Goal: Task Accomplishment & Management: Manage account settings

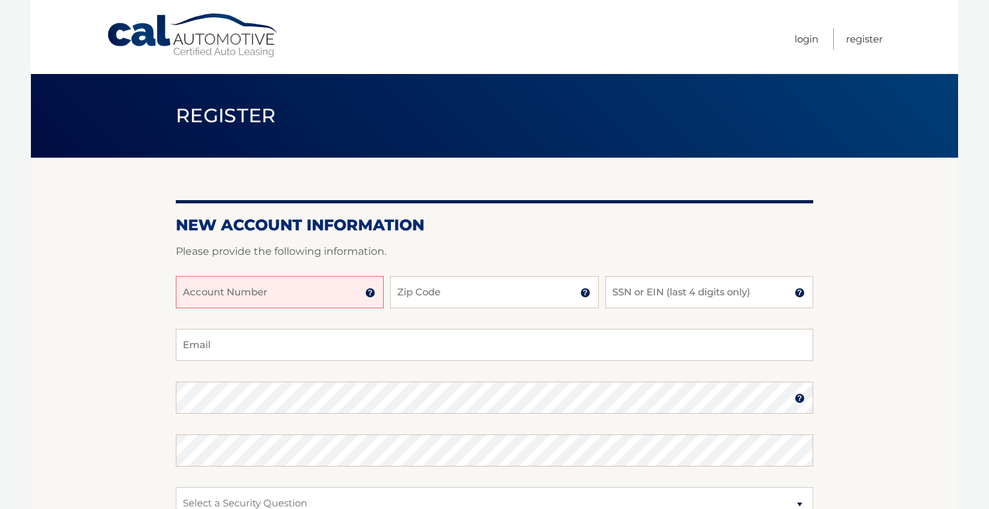
click at [289, 287] on input "Account Number" at bounding box center [280, 292] width 208 height 32
type input "44455986353"
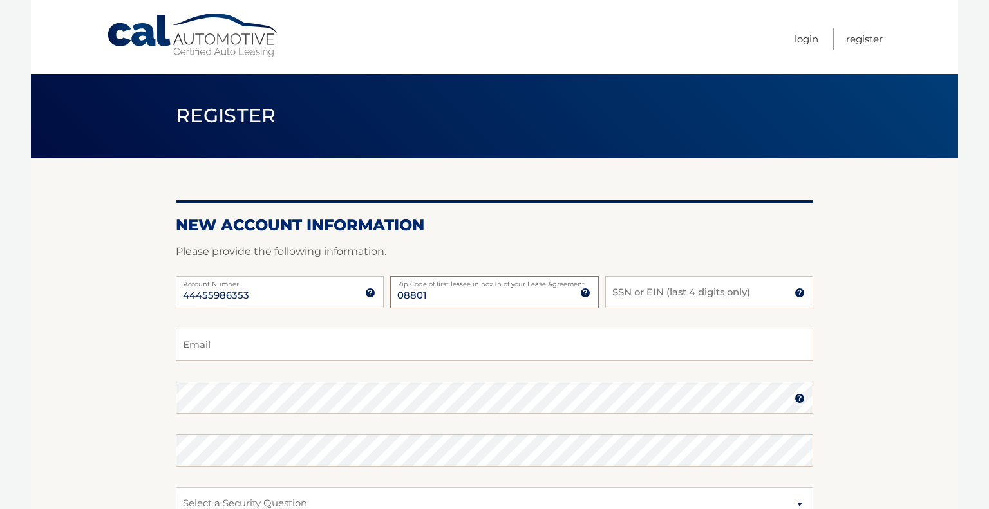
type input "08801"
type input "7761"
type input "shelty1983@gmail.com"
click at [75, 407] on section "New Account Information Please provide the following information. 44455986353 A…" at bounding box center [494, 409] width 927 height 503
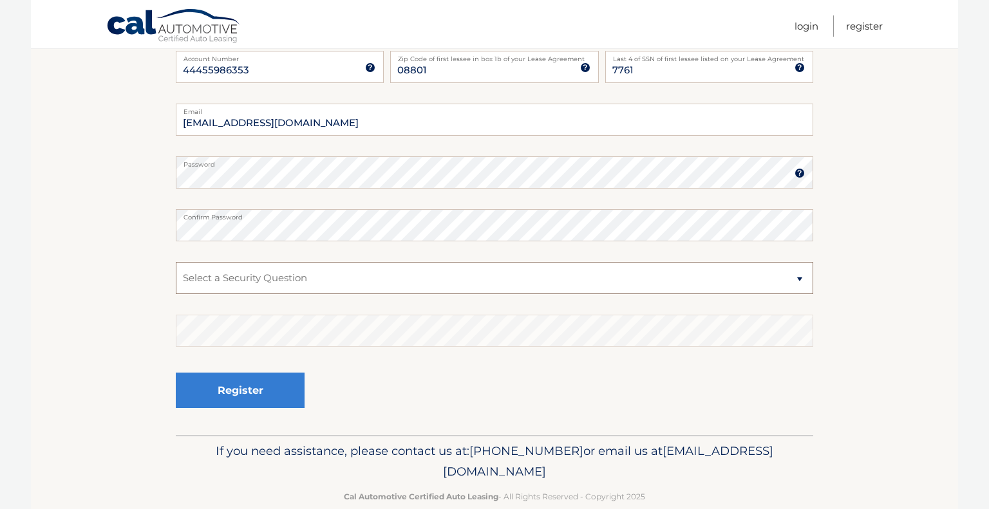
scroll to position [234, 0]
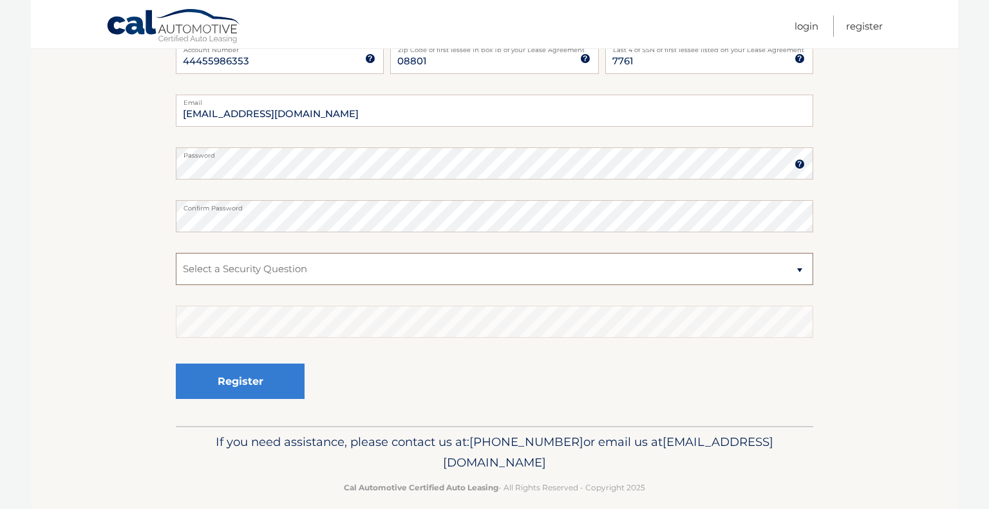
click at [445, 260] on select "Select a Security Question What was the name of your elementary school? What is…" at bounding box center [494, 269] width 637 height 32
select select "2"
click at [176, 253] on select "Select a Security Question What was the name of your elementary school? What is…" at bounding box center [494, 269] width 637 height 32
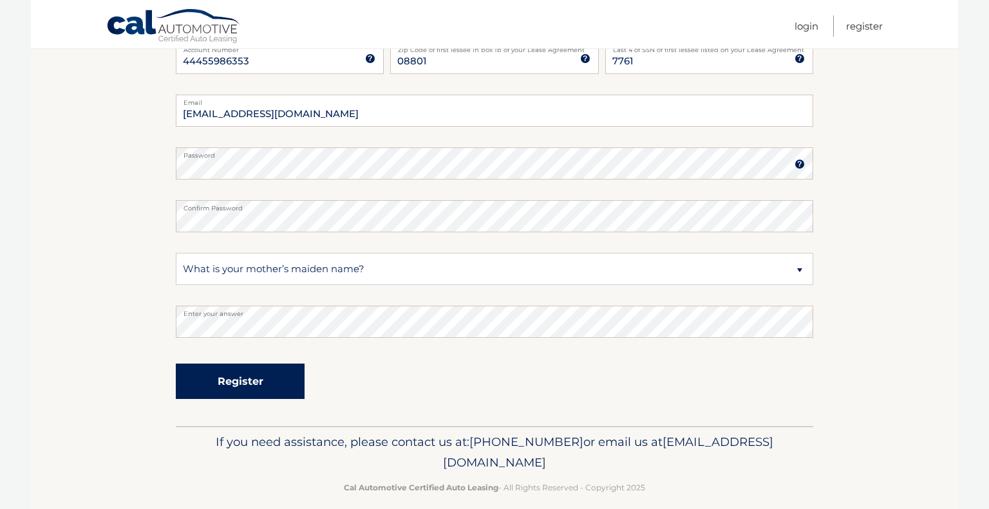
click at [262, 397] on button "Register" at bounding box center [240, 381] width 129 height 35
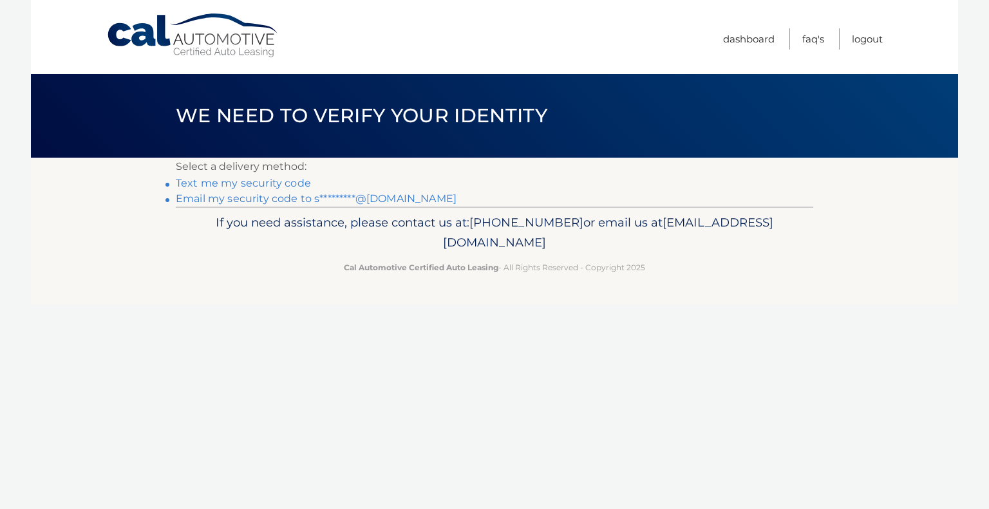
click at [275, 185] on link "Text me my security code" at bounding box center [243, 183] width 135 height 12
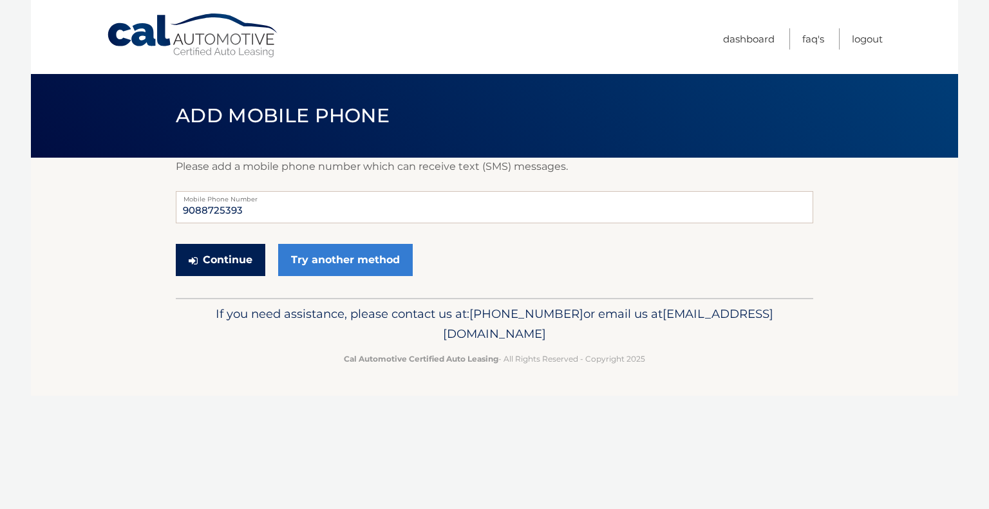
click at [256, 259] on button "Continue" at bounding box center [220, 260] width 89 height 32
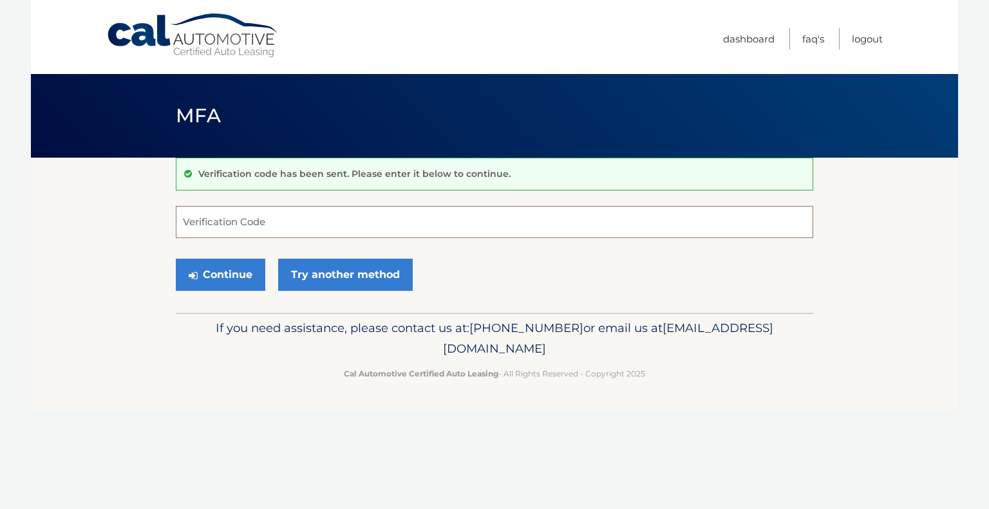
click at [251, 221] on input "Verification Code" at bounding box center [494, 222] width 637 height 32
type input "828683"
click at [228, 275] on button "Continue" at bounding box center [220, 275] width 89 height 32
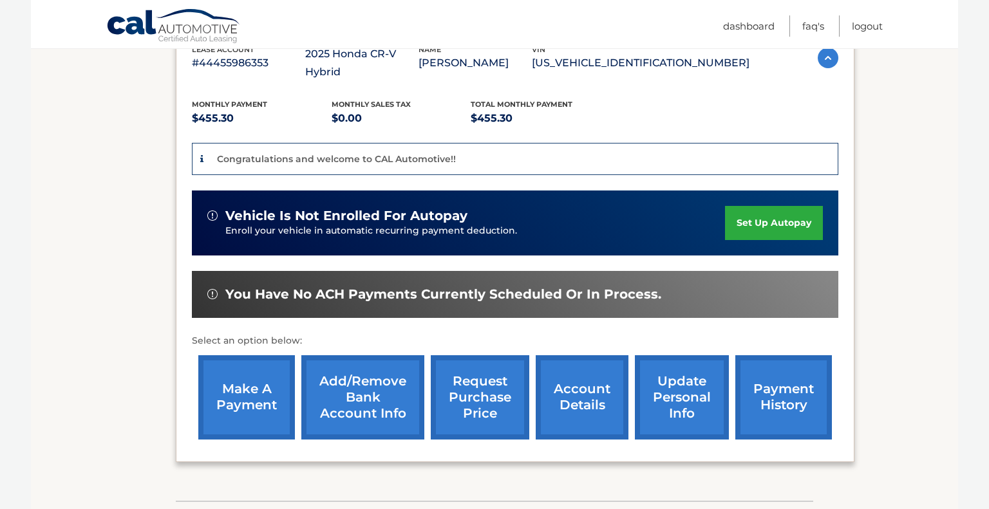
scroll to position [252, 0]
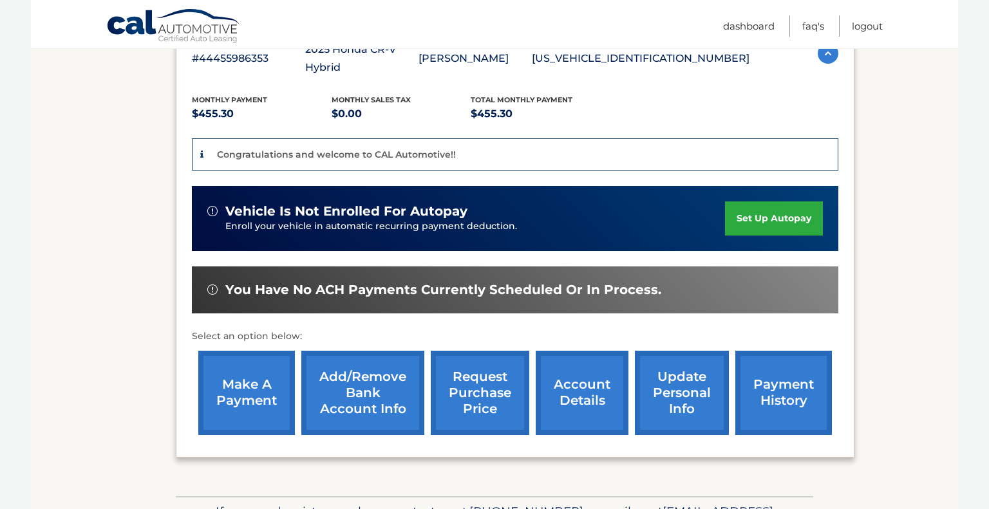
click at [238, 375] on link "make a payment" at bounding box center [246, 393] width 97 height 84
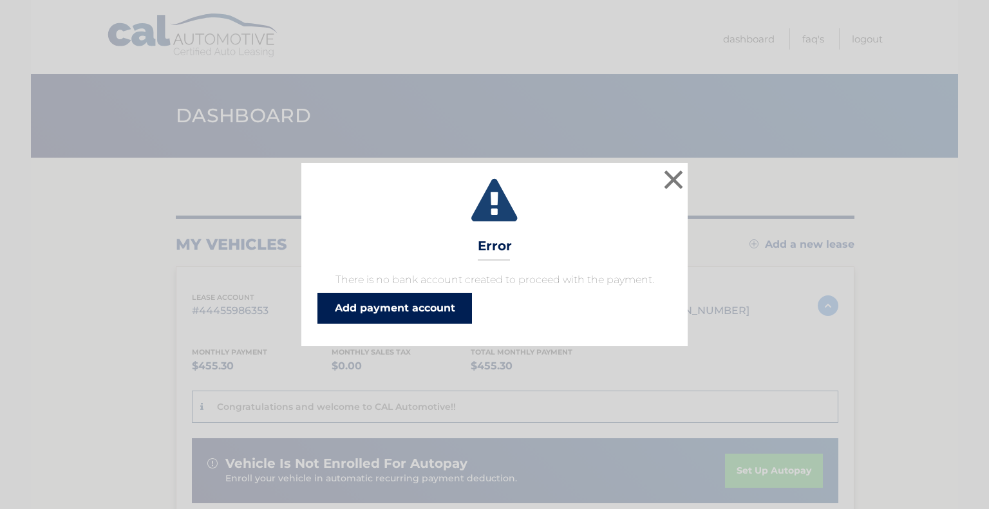
click at [411, 312] on link "Add payment account" at bounding box center [394, 308] width 154 height 31
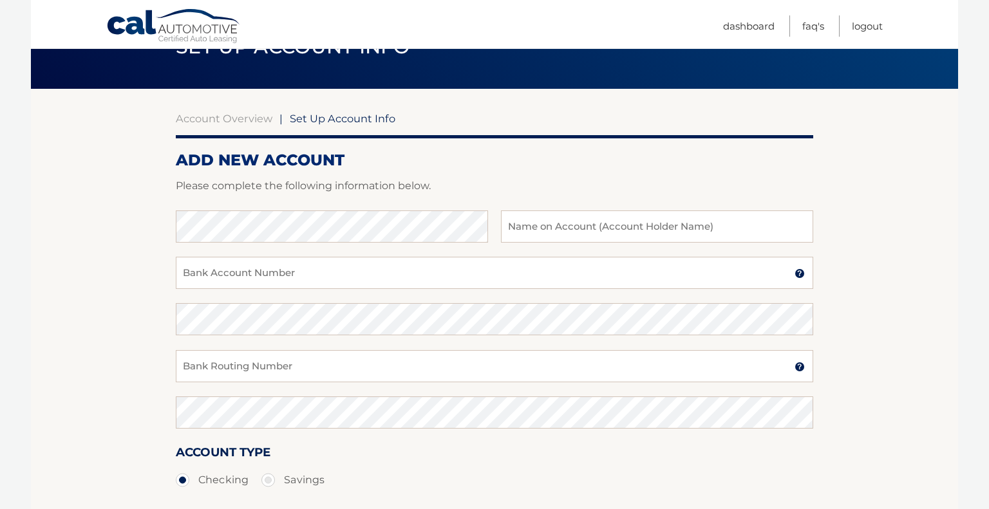
scroll to position [73, 0]
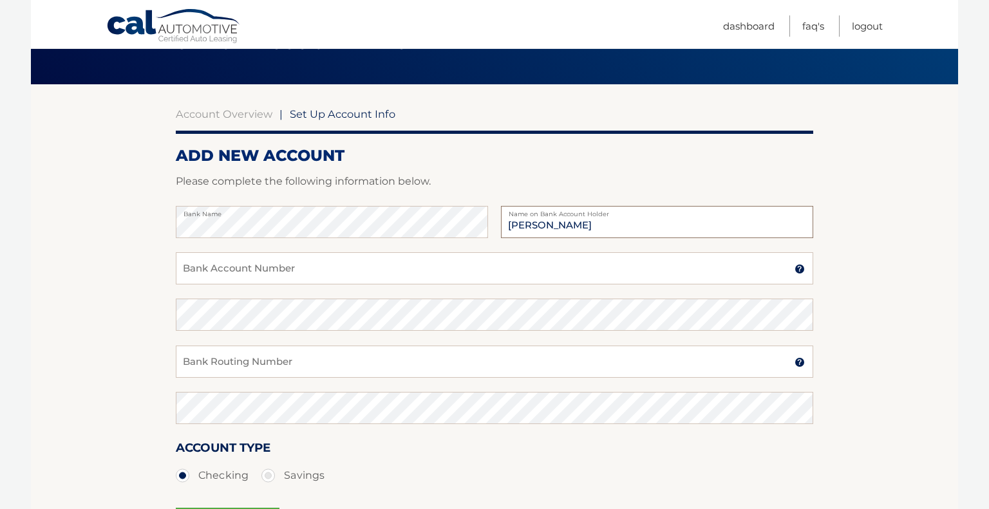
type input "[PERSON_NAME]"
click at [189, 268] on input "Bank Account Number" at bounding box center [494, 268] width 637 height 32
type input "8066658776"
click at [230, 349] on input "Bank Routing Number" at bounding box center [494, 362] width 637 height 32
type input "031207607"
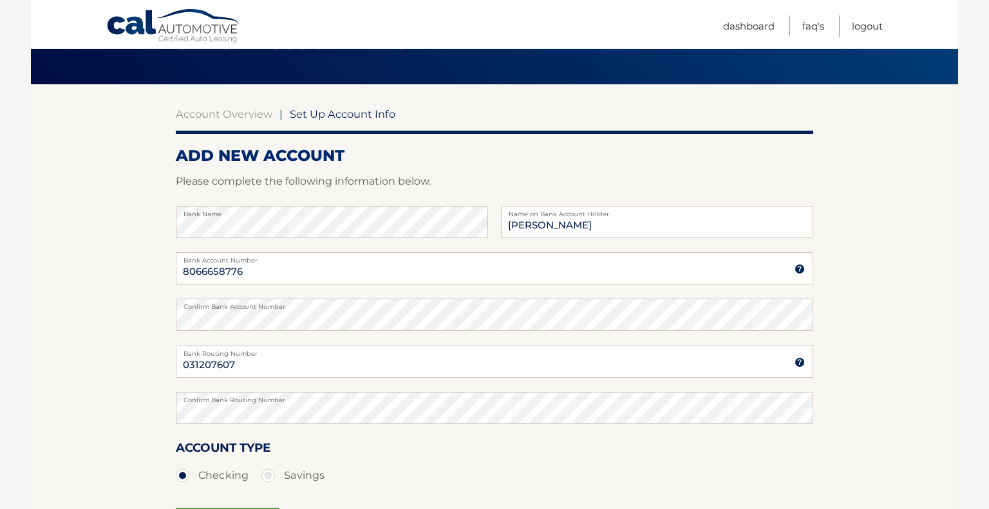
click at [115, 371] on section "Account Overview | Set Up Account Info ADD NEW ACCOUNT Please complete the foll…" at bounding box center [494, 329] width 927 height 491
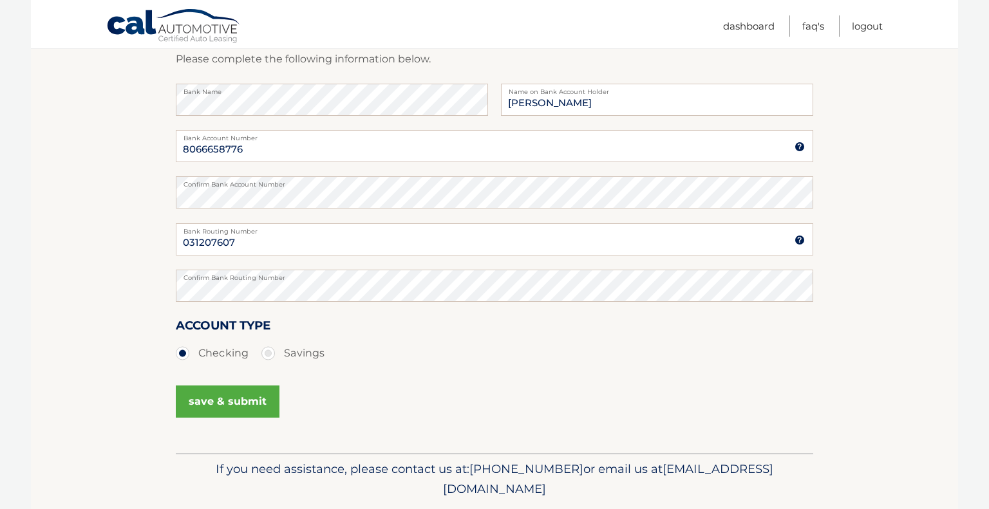
scroll to position [213, 0]
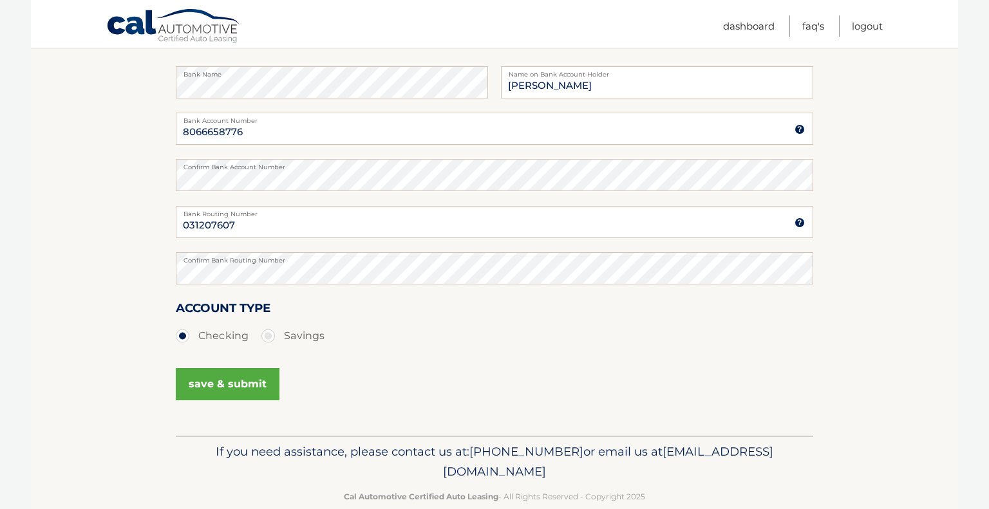
click at [232, 385] on button "save & submit" at bounding box center [228, 384] width 104 height 32
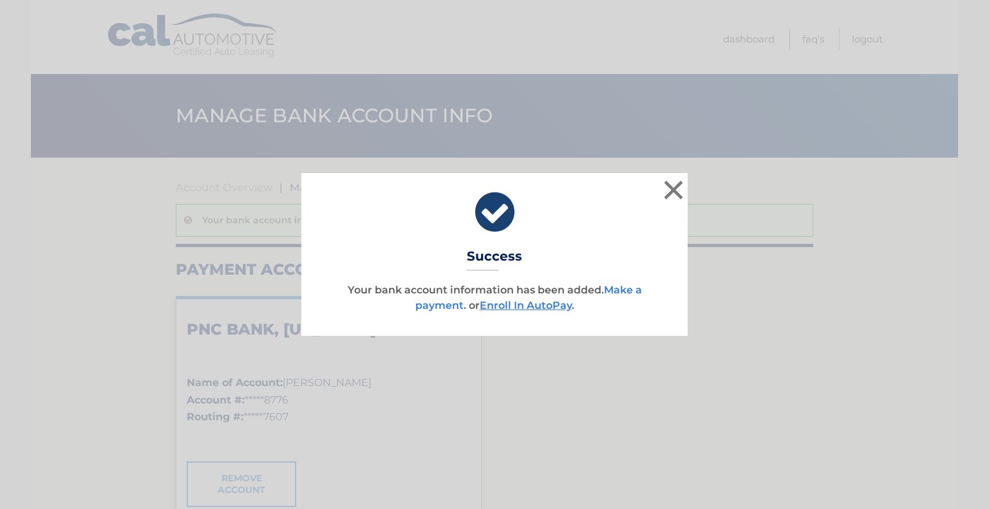
click at [622, 289] on link "Make a payment" at bounding box center [528, 298] width 227 height 28
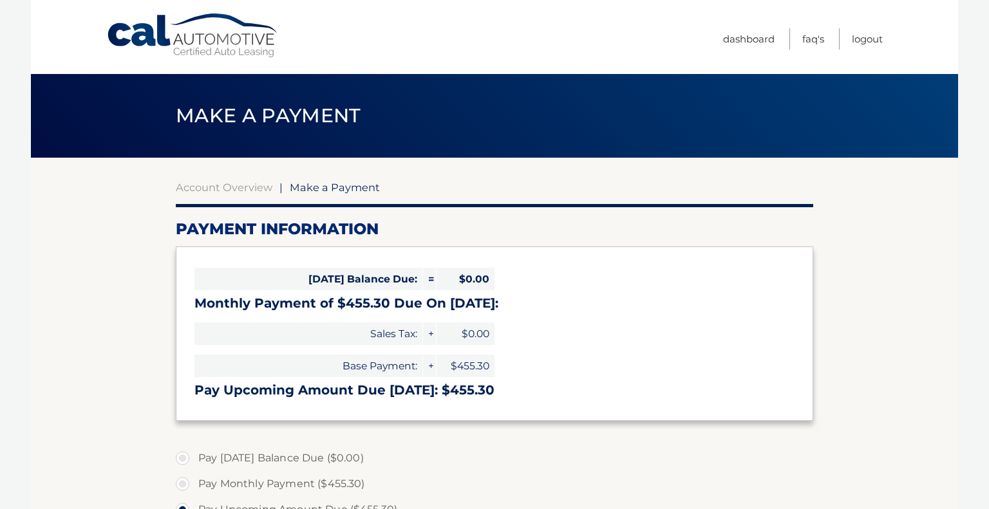
select select "N2JkMWEwNTAtNDZmMC00ZTIyLTg5ZDMtMjFjODJmY2M4Y2Ji"
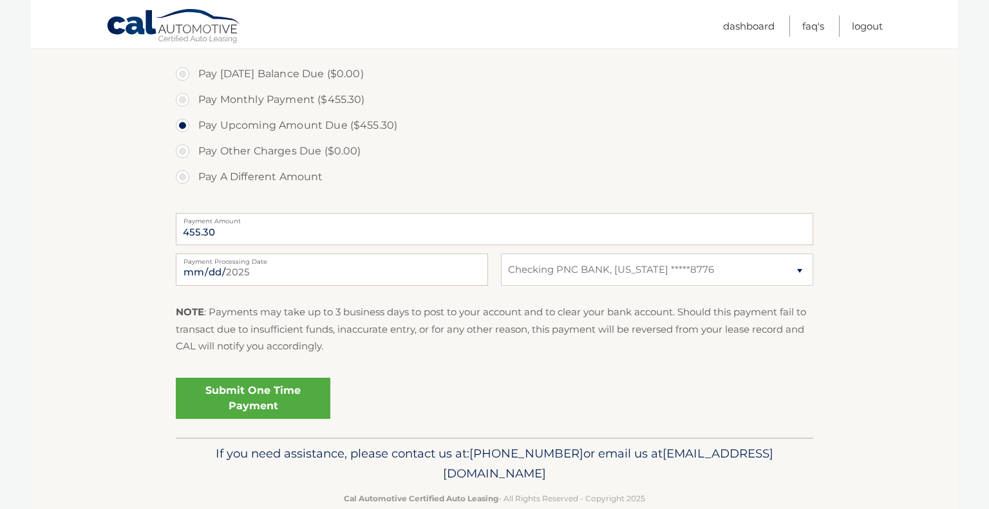
scroll to position [385, 0]
click at [284, 385] on link "Submit One Time Payment" at bounding box center [253, 397] width 154 height 41
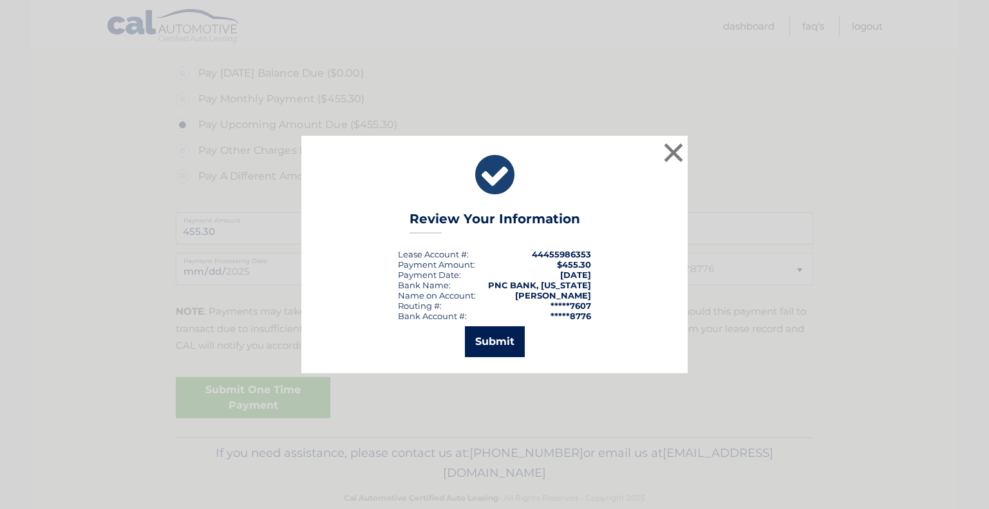
click at [488, 337] on button "Submit" at bounding box center [495, 341] width 60 height 31
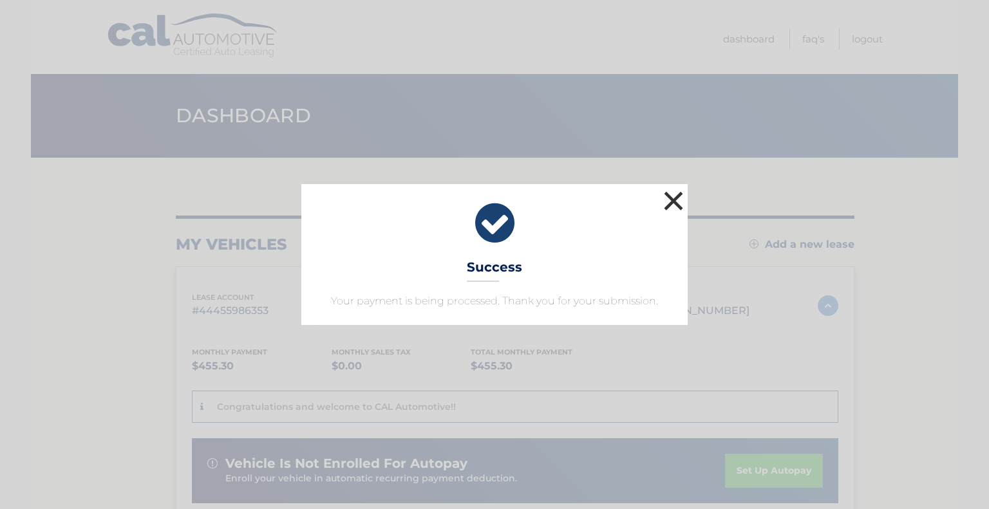
click at [671, 200] on button "×" at bounding box center [673, 201] width 26 height 26
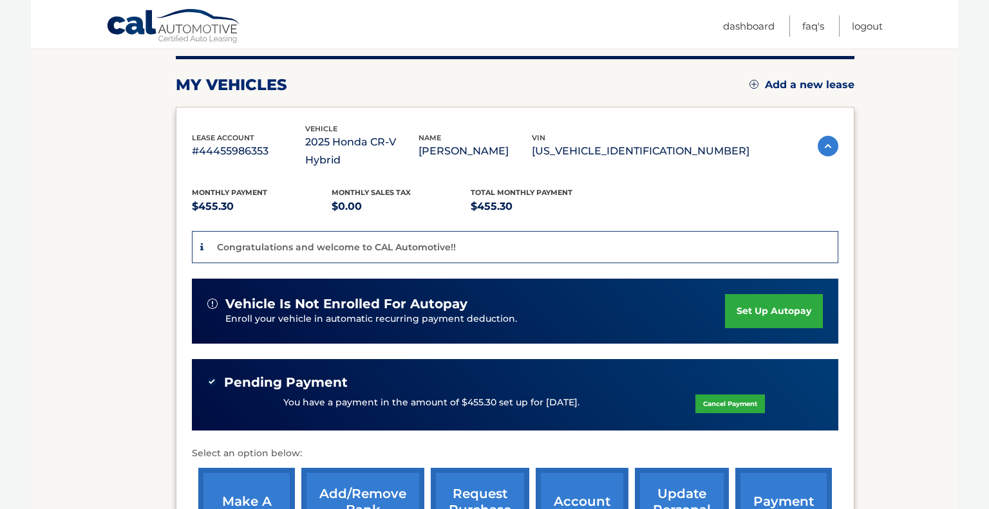
scroll to position [161, 0]
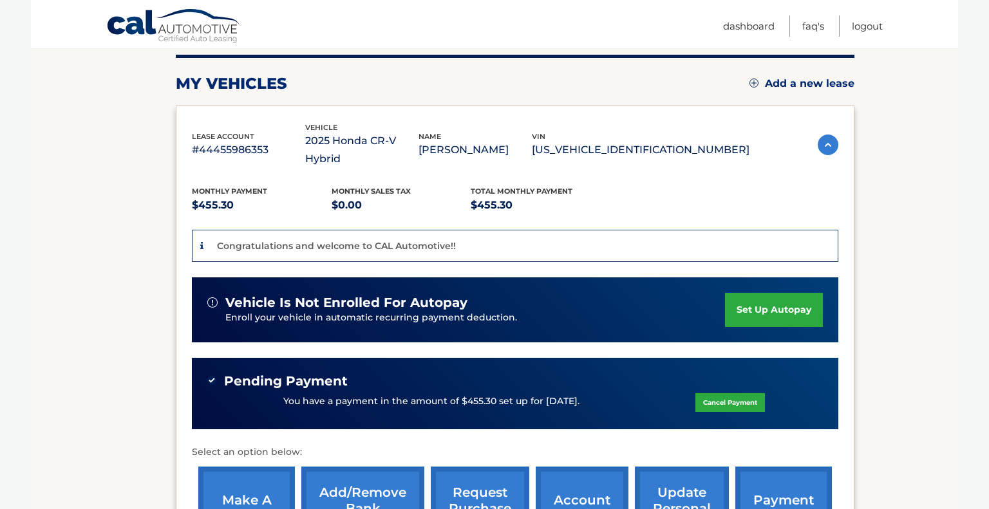
click at [786, 295] on link "set up autopay" at bounding box center [774, 310] width 98 height 34
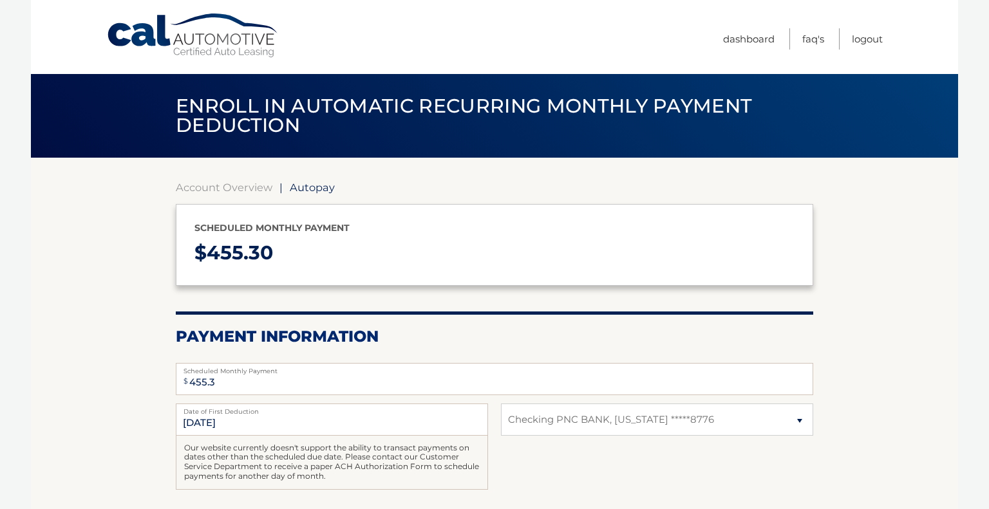
select select "N2JkMWEwNTAtNDZmMC00ZTIyLTg5ZDMtMjFjODJmY2M4Y2Ji"
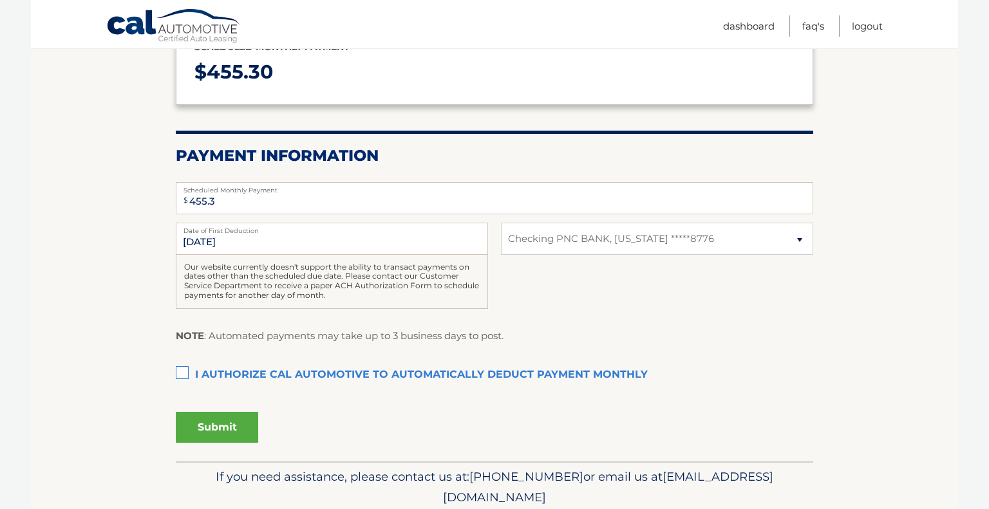
scroll to position [185, 0]
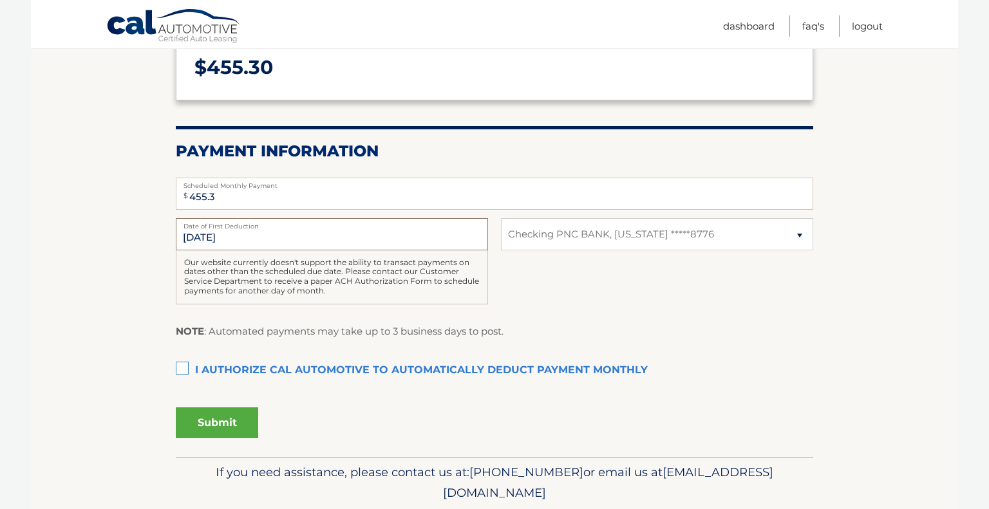
click at [255, 241] on input "[DATE]" at bounding box center [332, 234] width 312 height 32
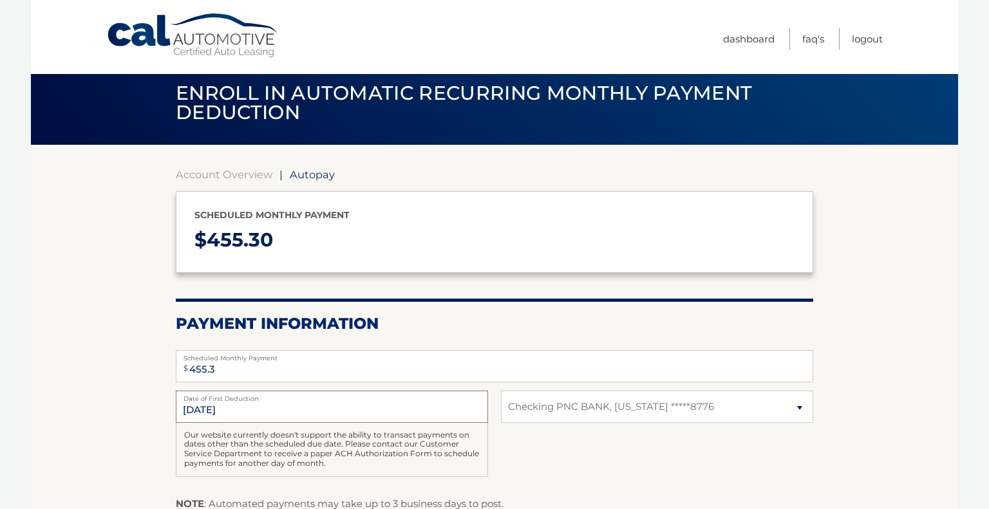
scroll to position [0, 0]
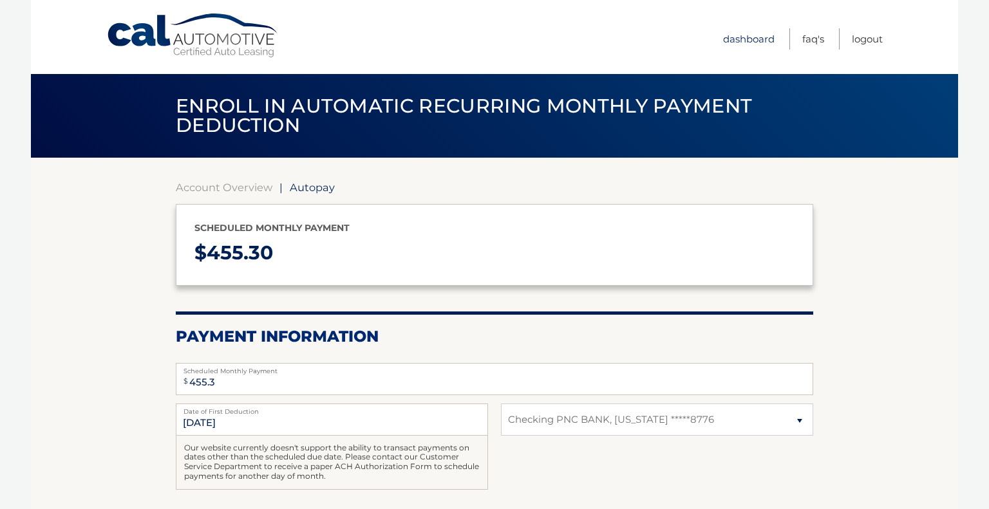
click at [745, 37] on link "Dashboard" at bounding box center [748, 38] width 51 height 21
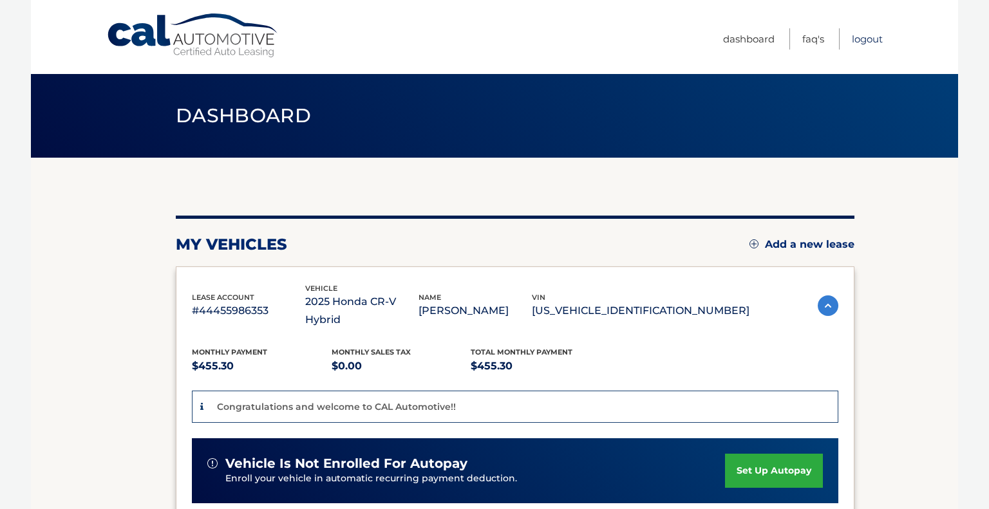
click at [866, 39] on link "Logout" at bounding box center [867, 38] width 31 height 21
